Goal: Register for event/course

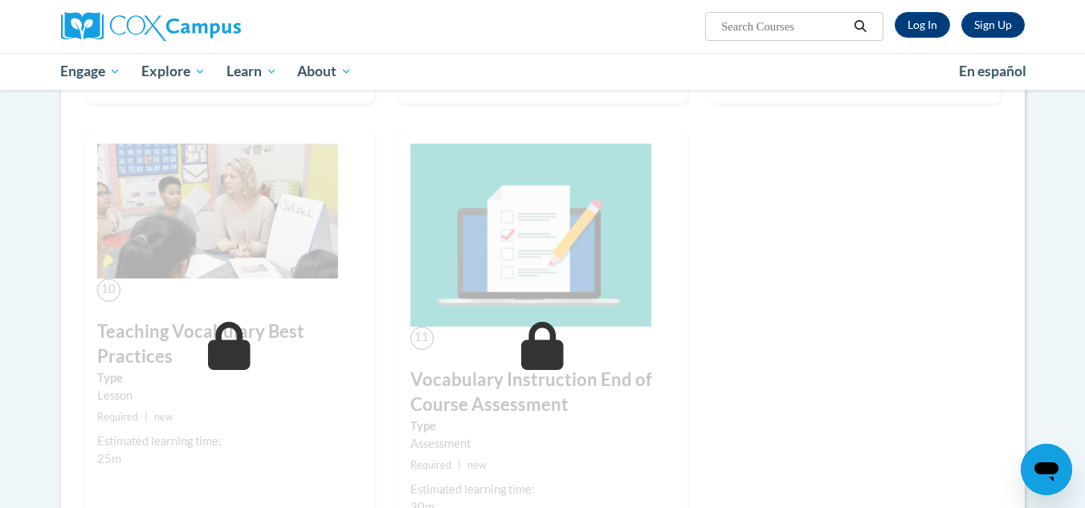
scroll to position [1394, 0]
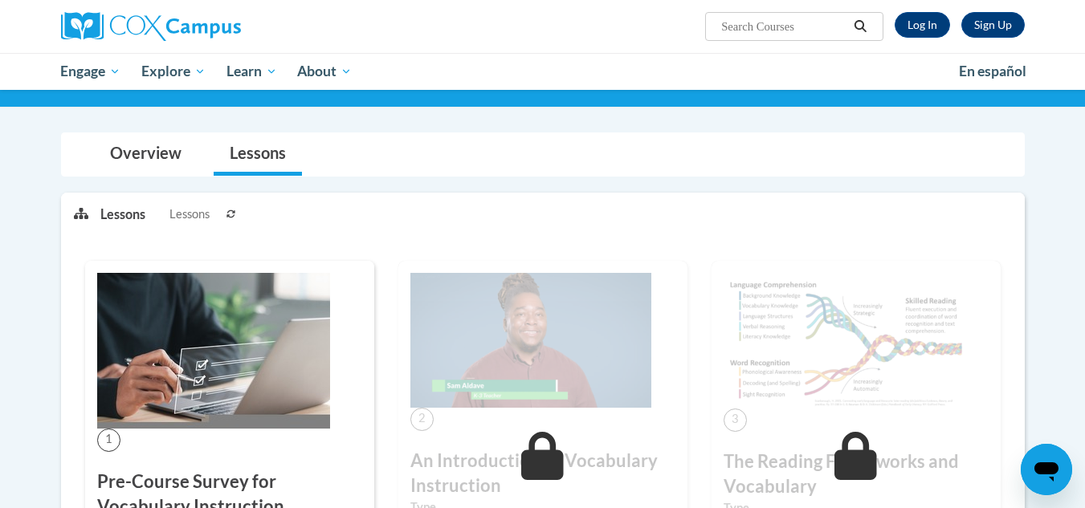
scroll to position [106, 0]
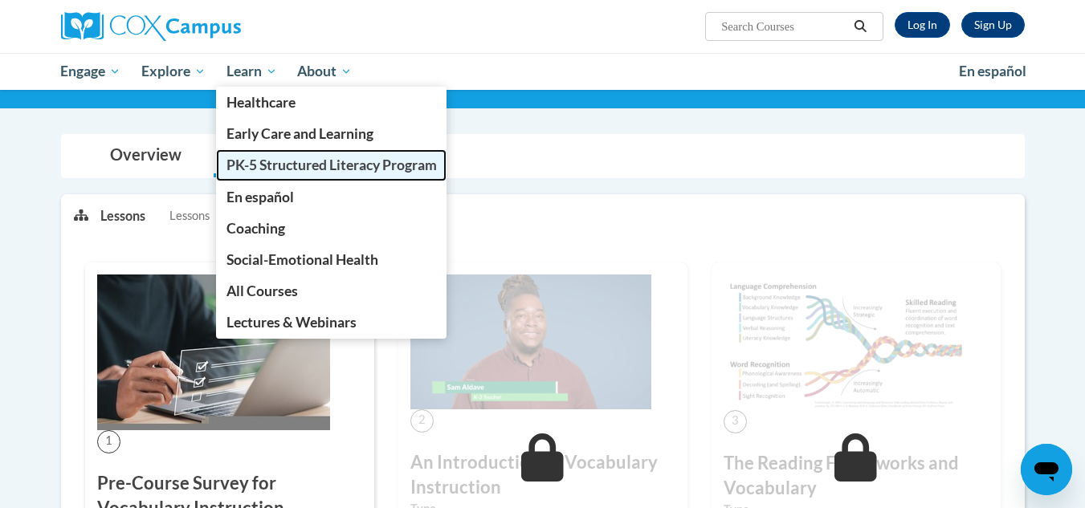
click at [247, 168] on span "PK-5 Structured Literacy Program" at bounding box center [332, 165] width 210 height 17
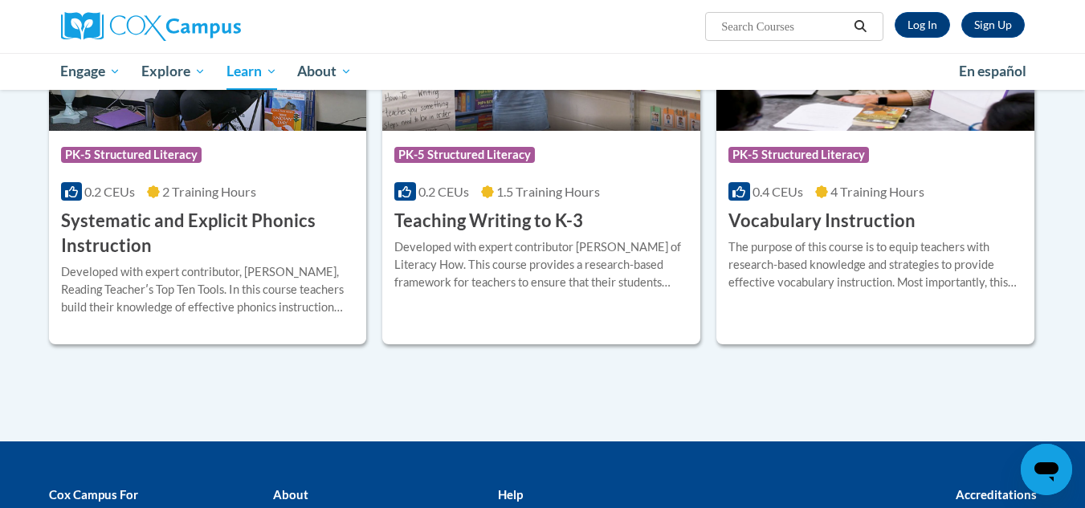
scroll to position [1899, 0]
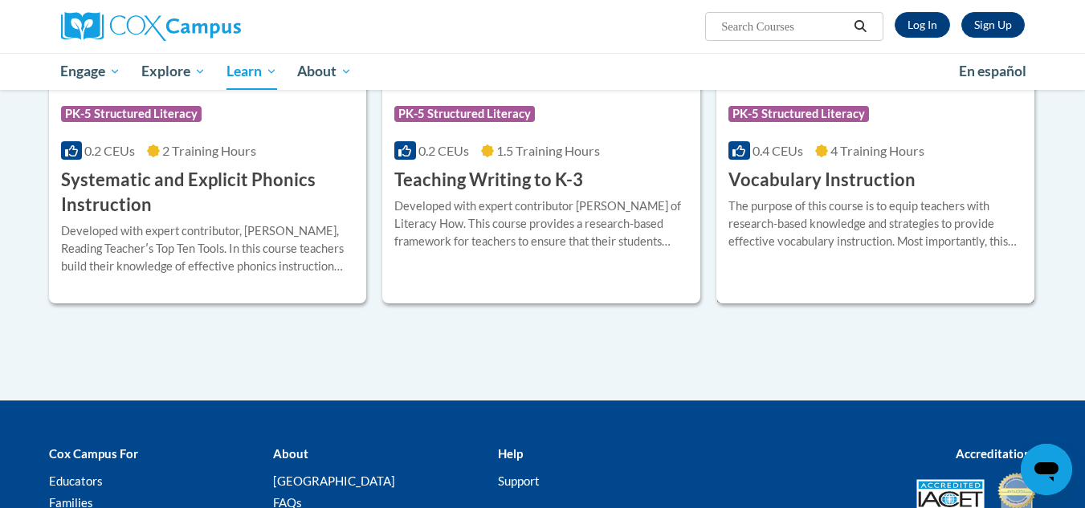
click at [733, 263] on div "More Info Enroll The purpose of this course is to equip teachers with research-…" at bounding box center [876, 234] width 318 height 82
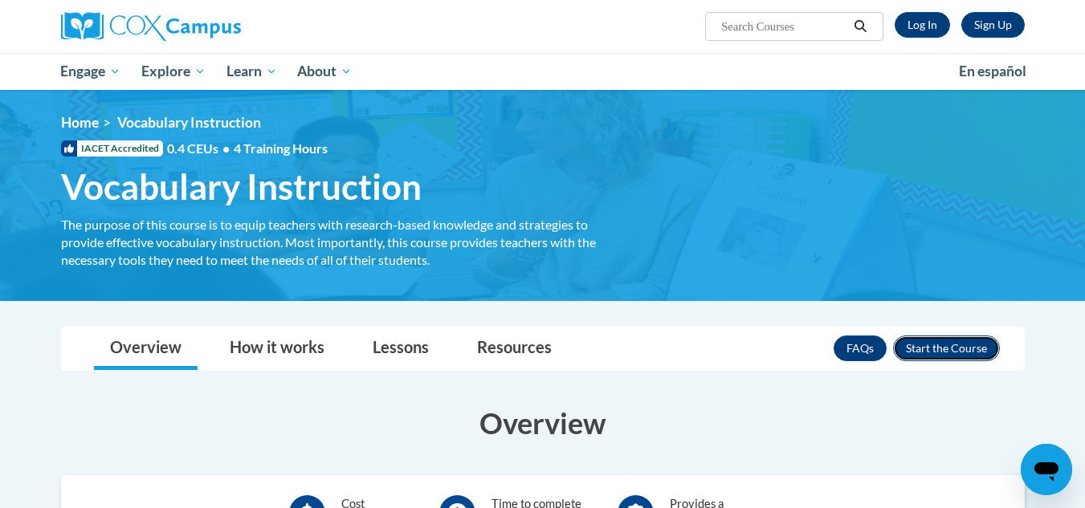
drag, startPoint x: 0, startPoint y: 0, endPoint x: 965, endPoint y: 350, distance: 1026.3
click at [965, 350] on button "Enroll" at bounding box center [946, 349] width 107 height 26
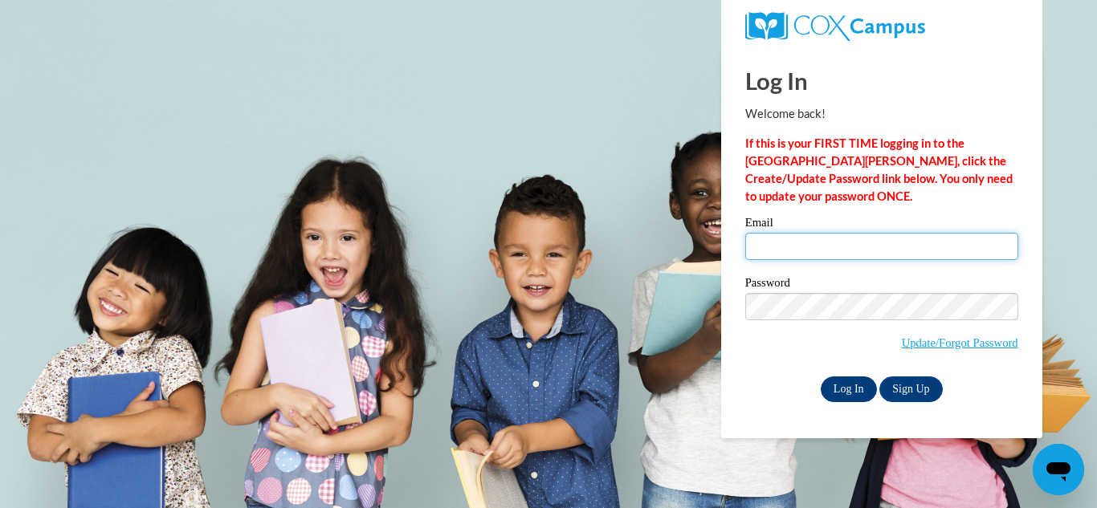
type input "grafsa@wauwatosa.k12.wi.us"
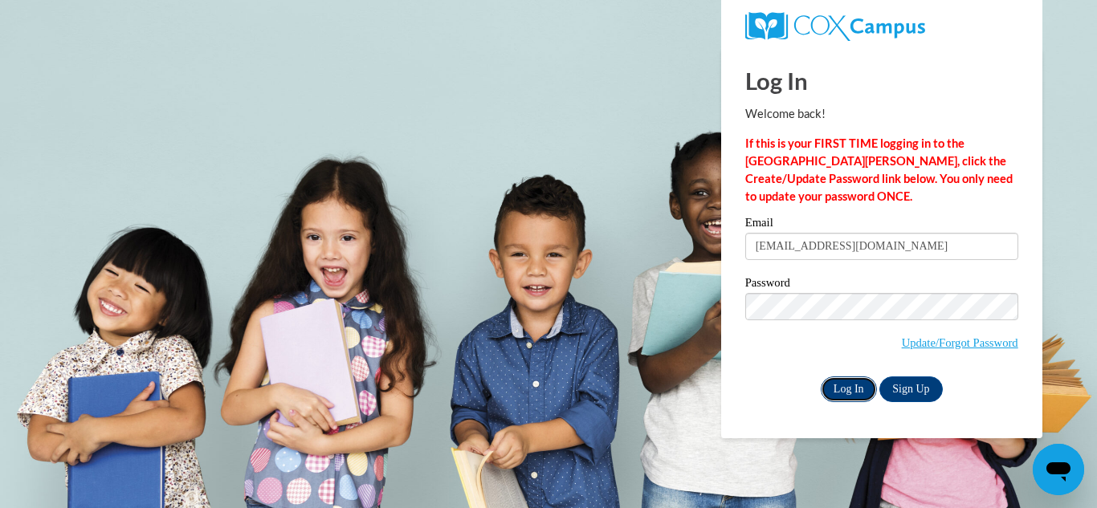
click at [843, 384] on input "Log In" at bounding box center [849, 390] width 56 height 26
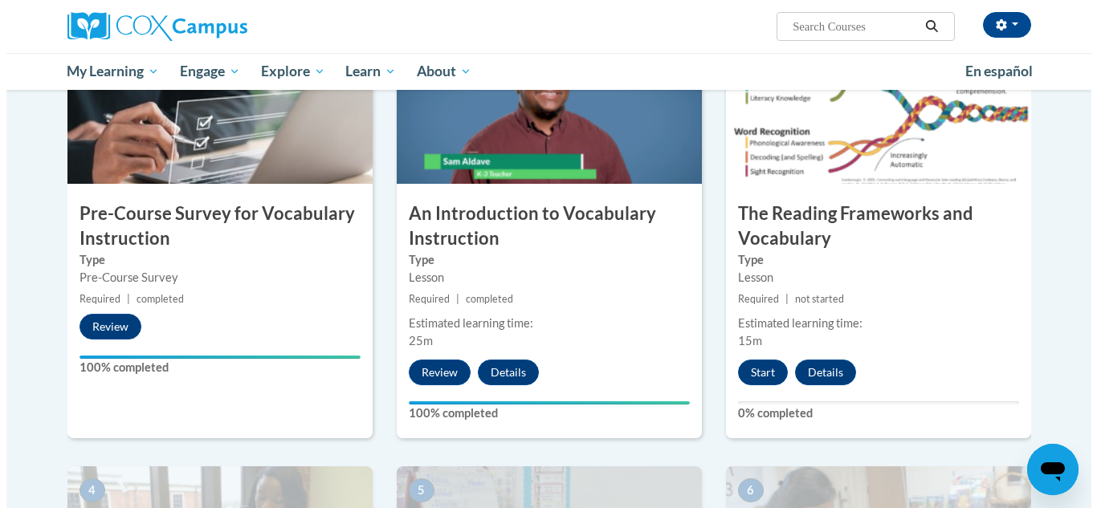
scroll to position [395, 0]
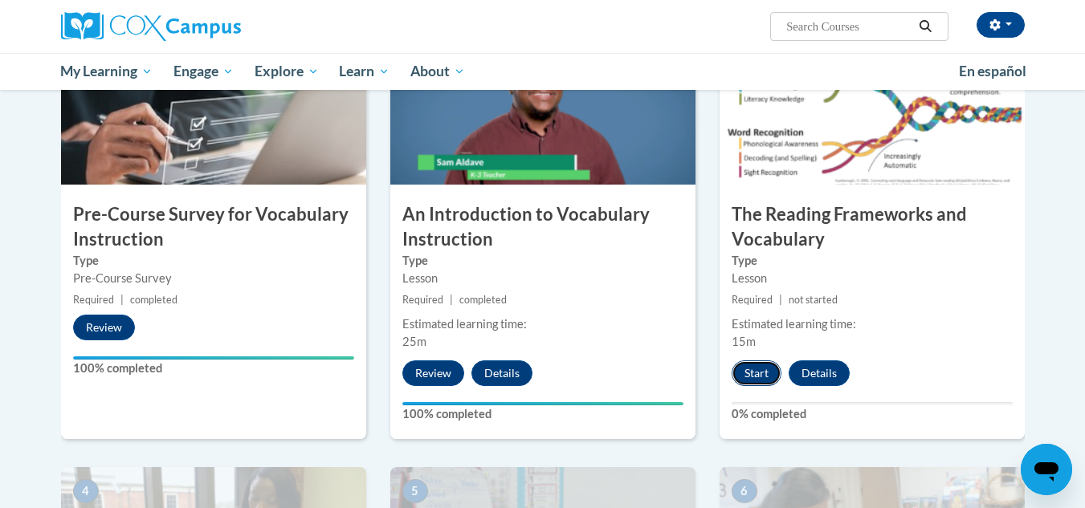
click at [757, 367] on button "Start" at bounding box center [757, 374] width 50 height 26
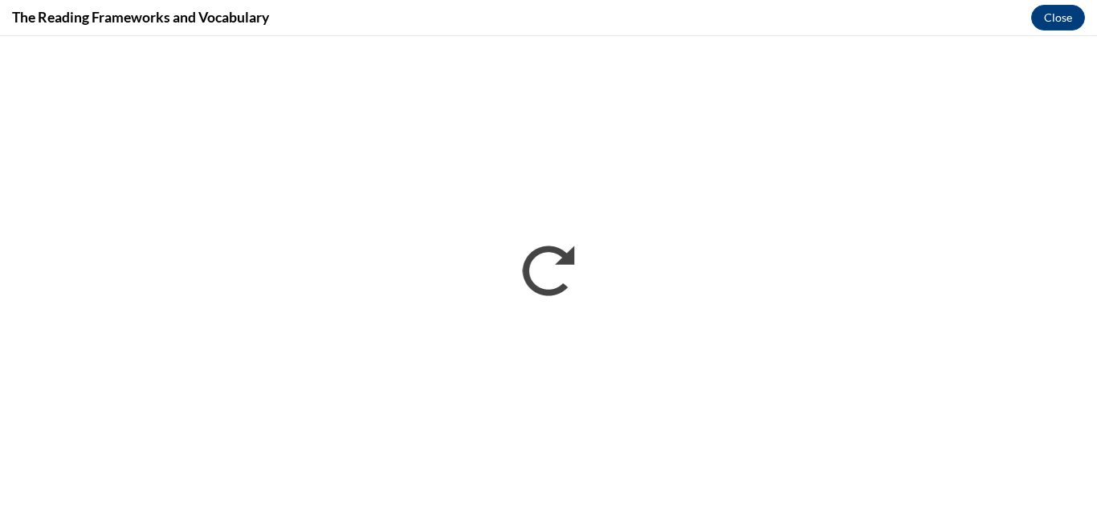
scroll to position [0, 0]
